Goal: Find specific page/section: Find specific page/section

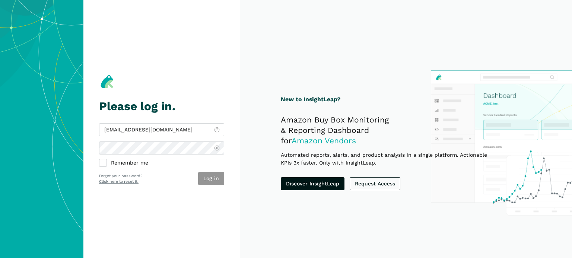
type input "[EMAIL_ADDRESS][DOMAIN_NAME]"
click at [222, 180] on button "Log in" at bounding box center [211, 178] width 26 height 13
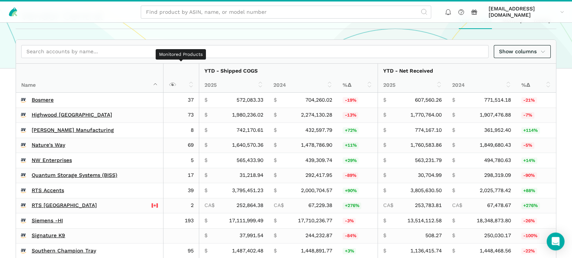
scroll to position [157, 0]
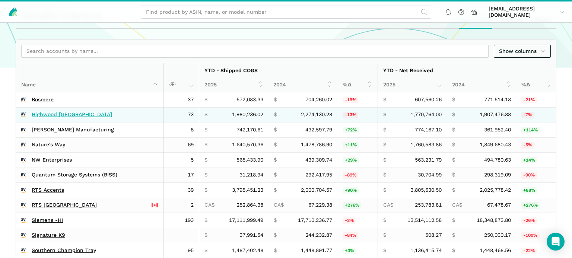
click at [63, 112] on link "Highwood [GEOGRAPHIC_DATA]" at bounding box center [72, 114] width 80 height 7
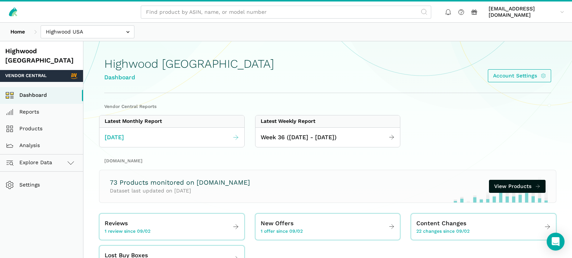
click at [217, 139] on link "[DATE]" at bounding box center [171, 137] width 145 height 15
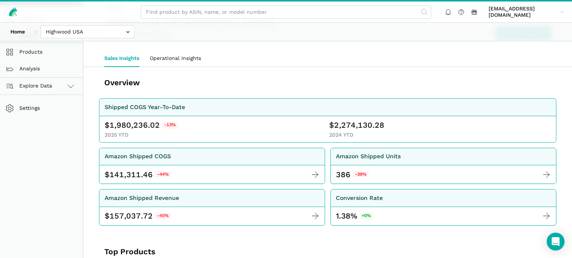
scroll to position [79, 0]
